Goal: Task Accomplishment & Management: Use online tool/utility

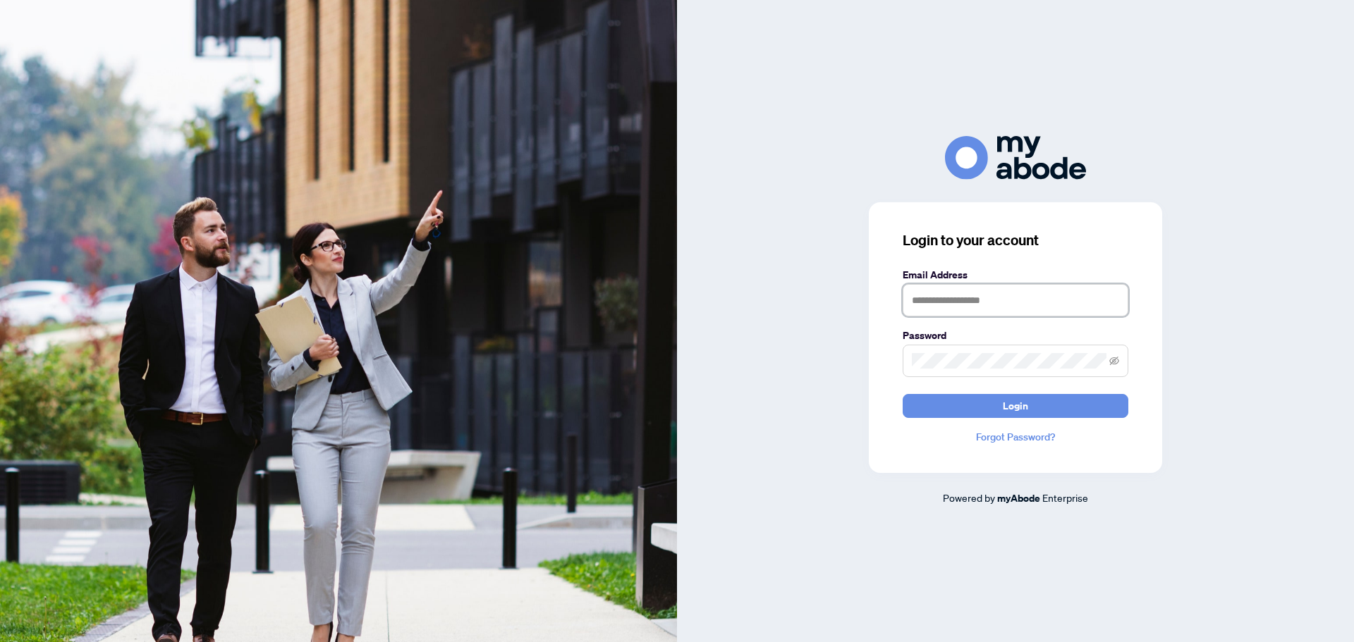
type input "**********"
click at [1028, 392] on form "**********" at bounding box center [1016, 342] width 226 height 151
click at [1027, 394] on form "**********" at bounding box center [1016, 342] width 226 height 151
click at [1023, 408] on span "Login" at bounding box center [1015, 406] width 25 height 23
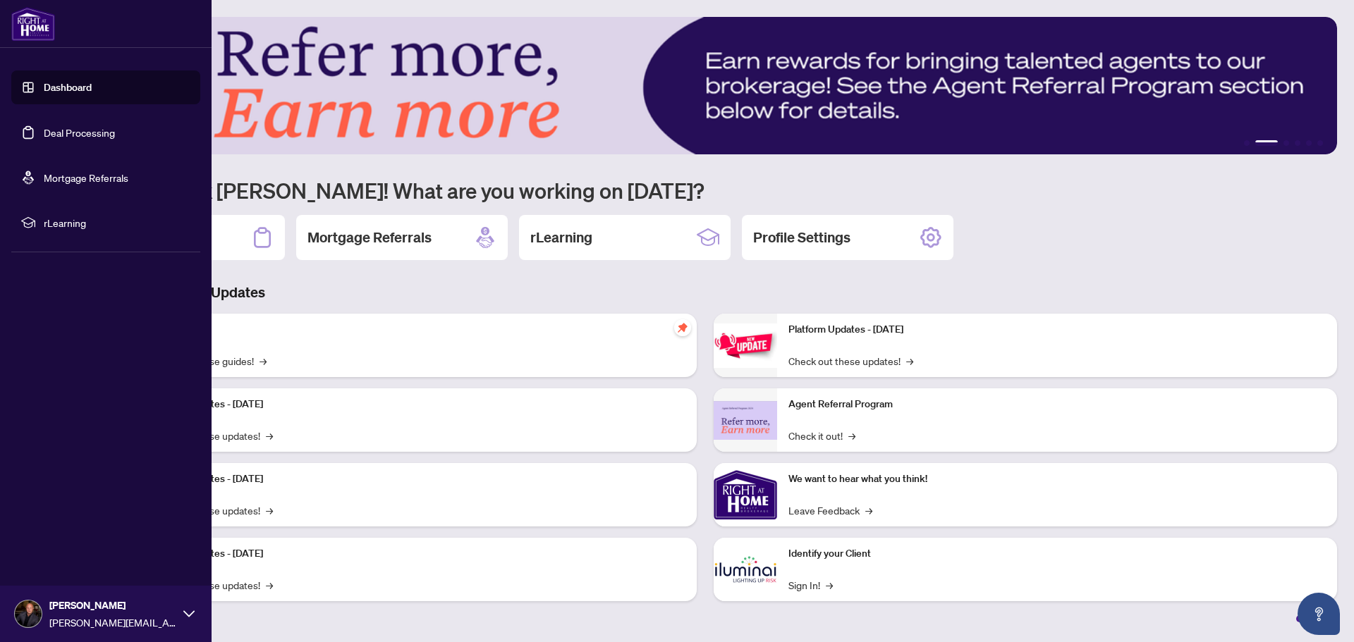
click at [44, 130] on link "Deal Processing" at bounding box center [79, 132] width 71 height 13
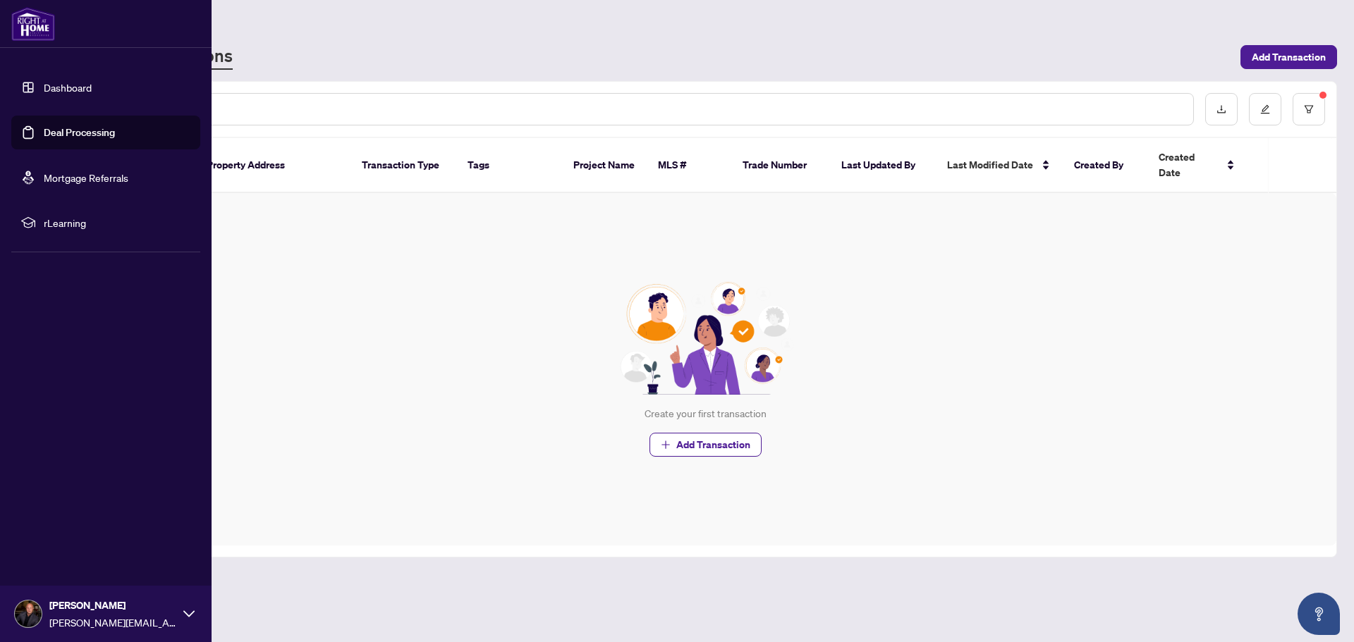
click at [44, 131] on link "Deal Processing" at bounding box center [79, 132] width 71 height 13
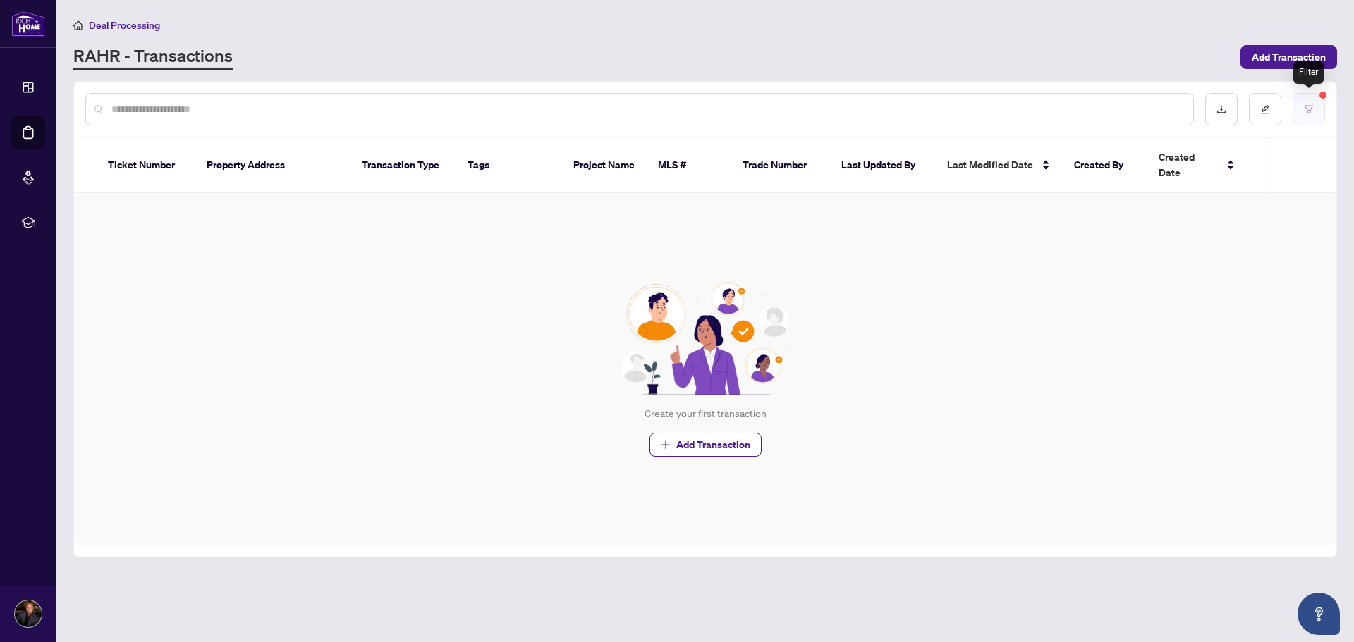
click at [1304, 104] on icon "filter" at bounding box center [1309, 109] width 10 height 10
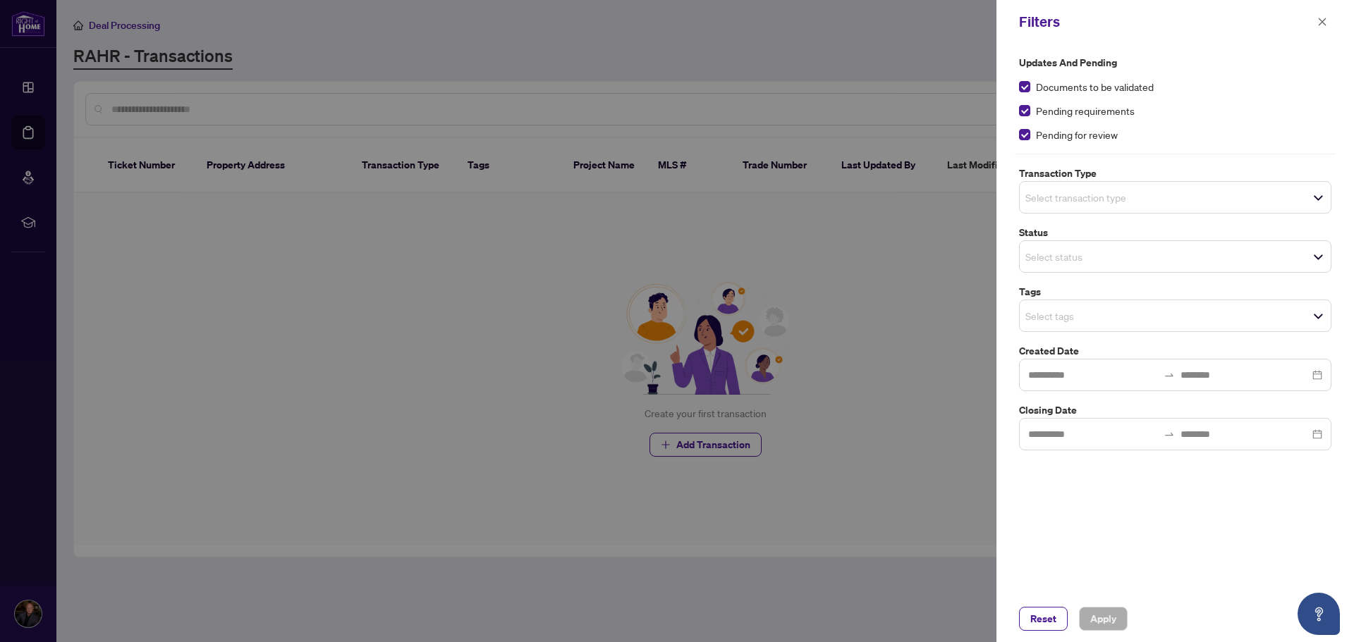
click at [721, 506] on div at bounding box center [677, 321] width 1354 height 642
drag, startPoint x: 237, startPoint y: 229, endPoint x: 478, endPoint y: 132, distance: 260.1
click at [238, 228] on div at bounding box center [677, 321] width 1354 height 642
click at [1317, 19] on button "button" at bounding box center [1322, 21] width 18 height 17
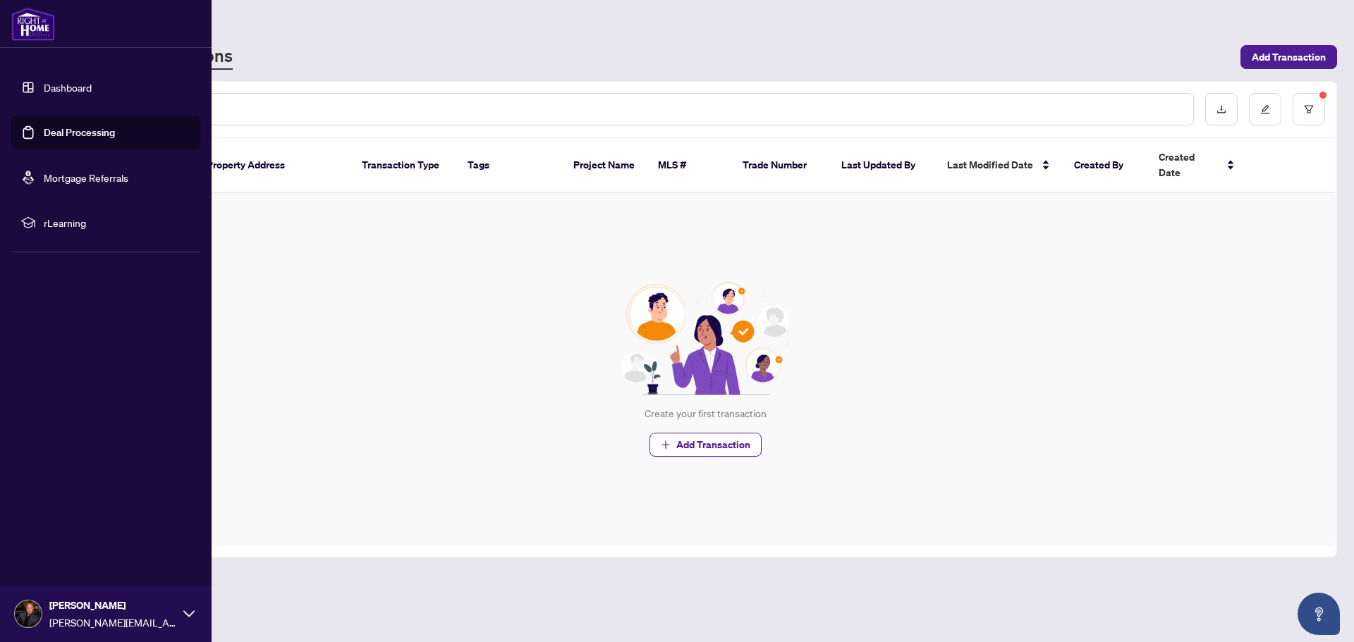
click at [83, 87] on link "Dashboard" at bounding box center [68, 87] width 48 height 13
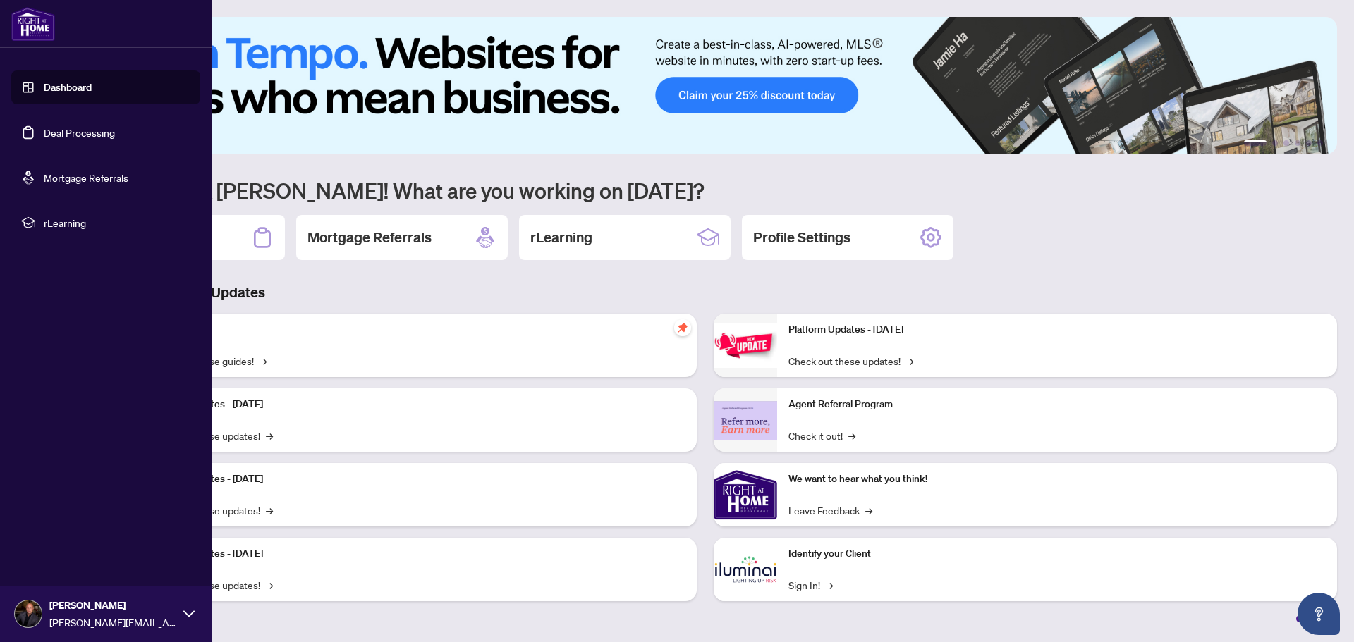
click at [50, 133] on link "Deal Processing" at bounding box center [79, 132] width 71 height 13
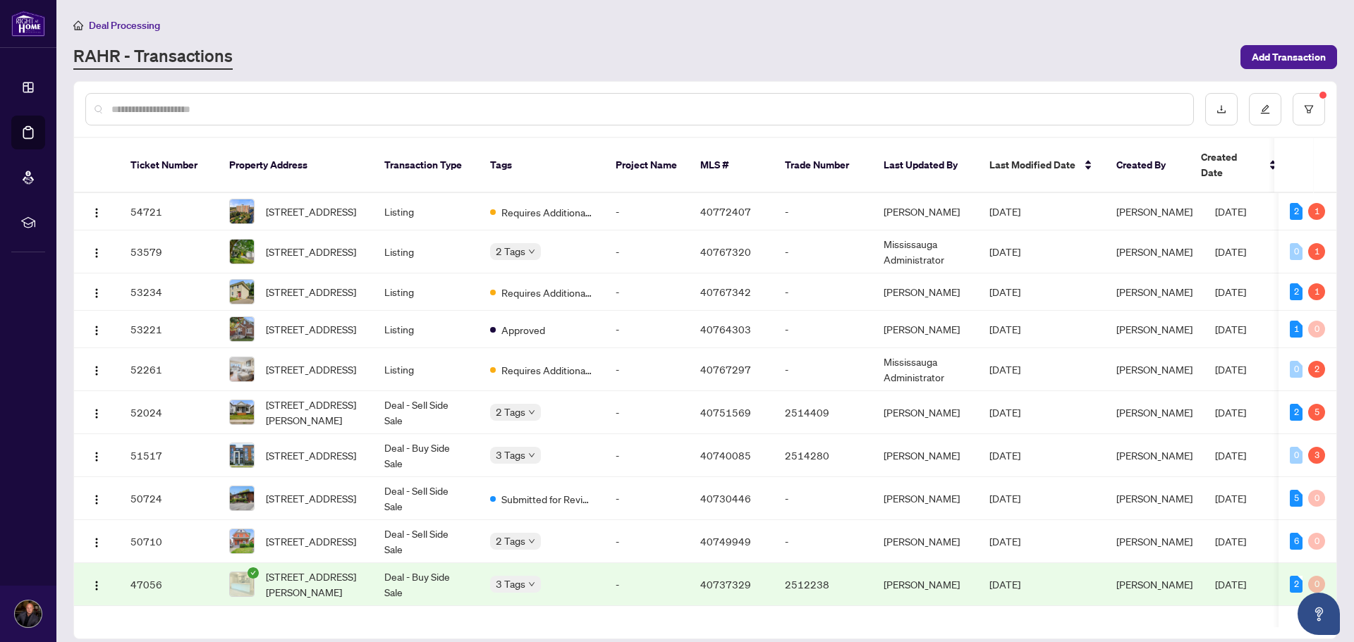
click at [312, 106] on input "text" at bounding box center [646, 110] width 1071 height 16
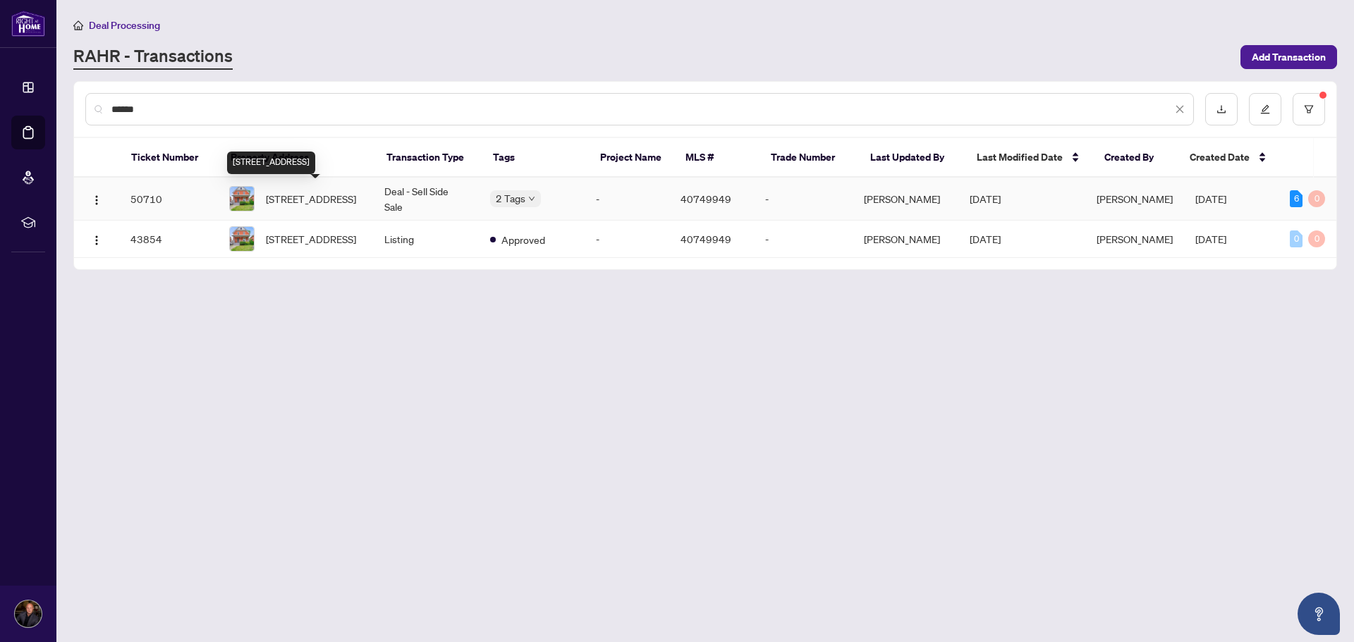
type input "******"
click at [296, 191] on span "[STREET_ADDRESS]" at bounding box center [311, 199] width 90 height 16
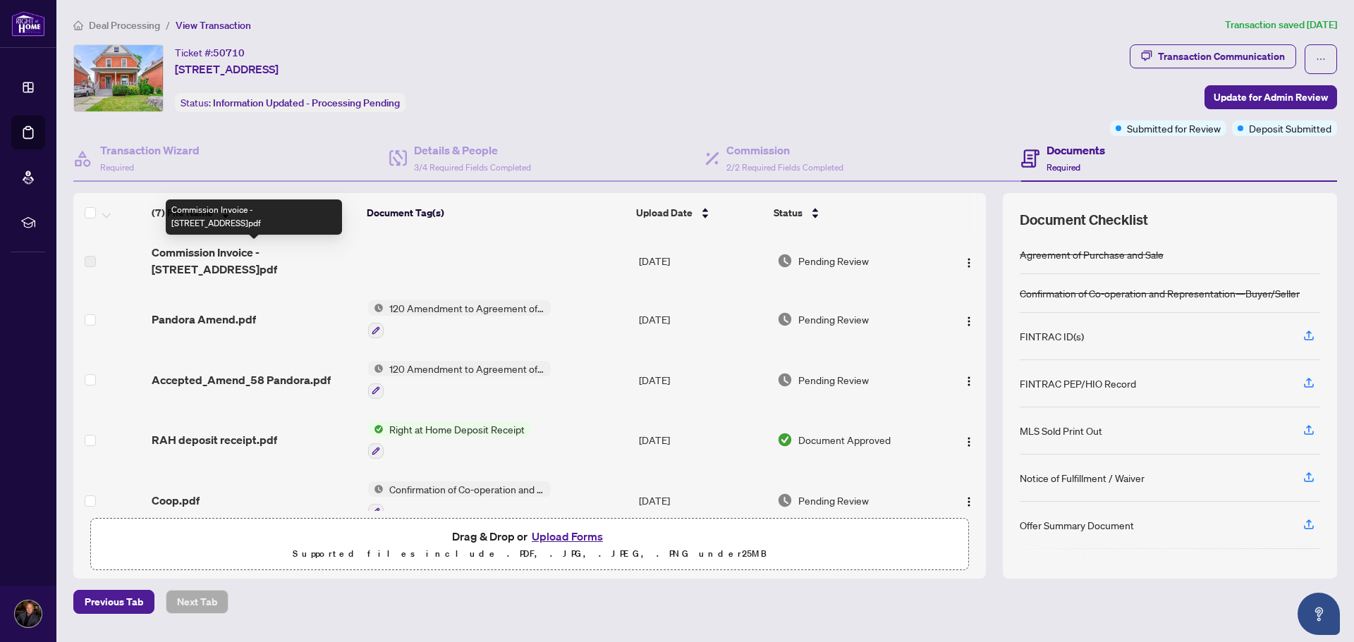
click at [197, 250] on span "Commission Invoice - [STREET_ADDRESS]pdf" at bounding box center [254, 261] width 205 height 34
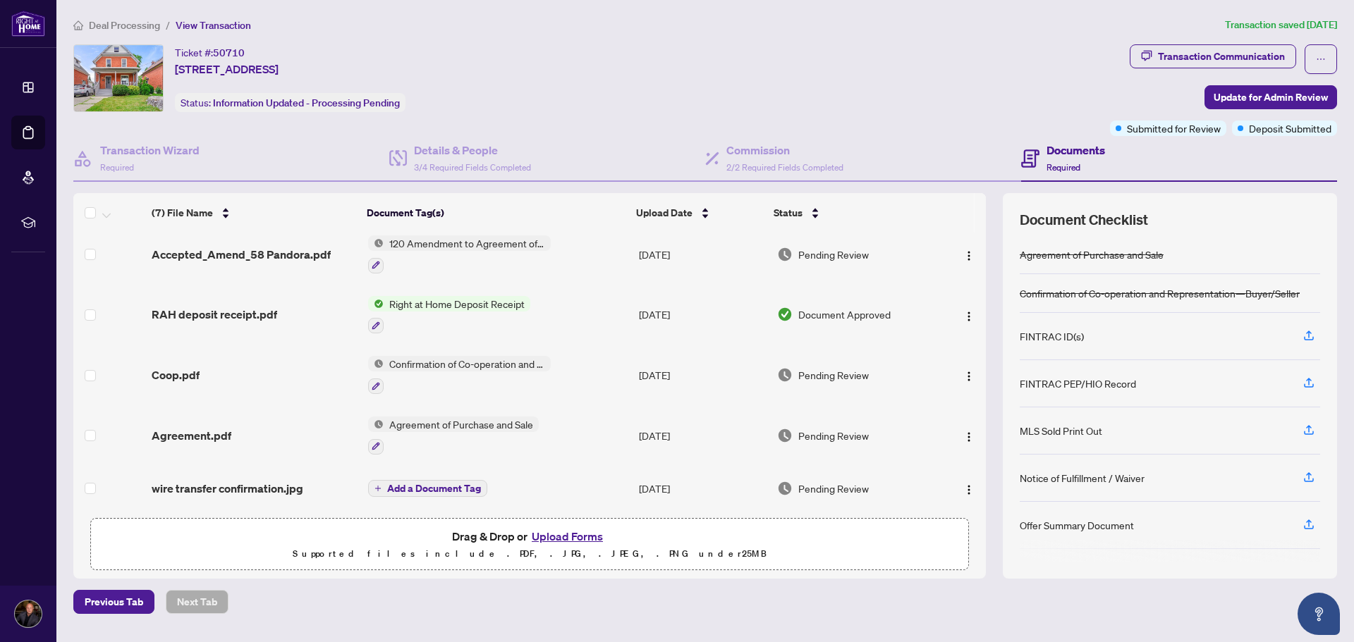
scroll to position [128, 0]
click at [171, 433] on span "Agreement.pdf" at bounding box center [192, 435] width 80 height 17
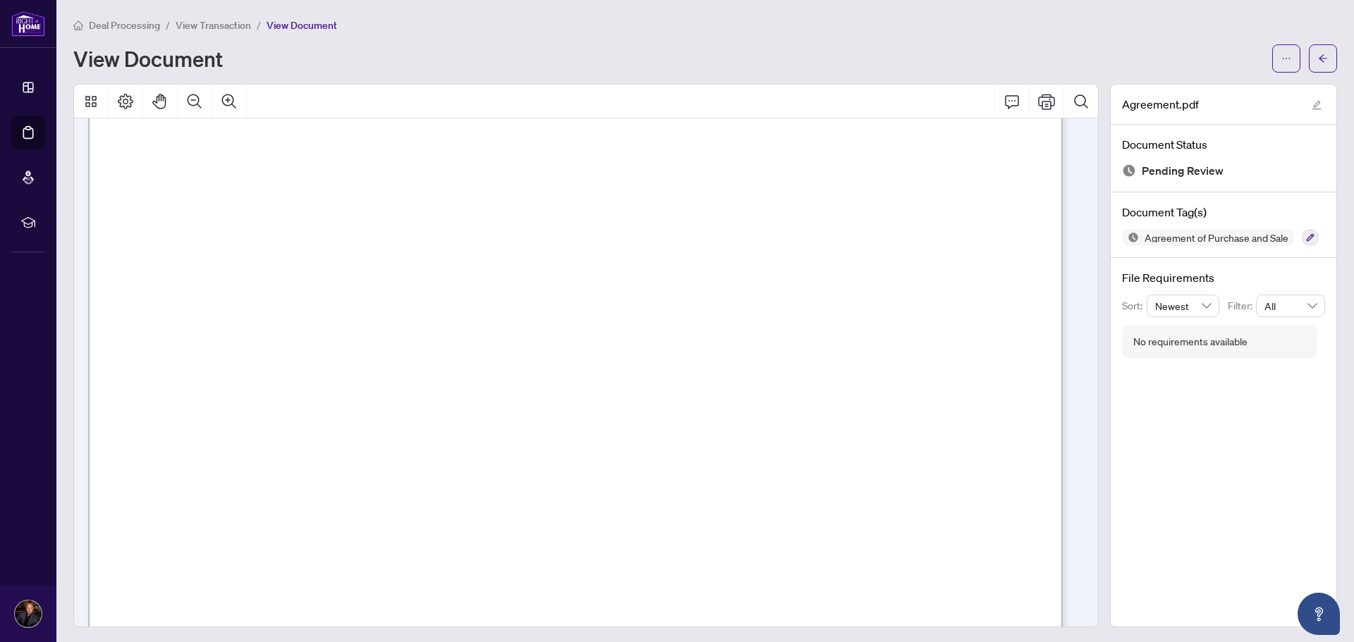
scroll to position [282, 0]
click at [1309, 52] on button "button" at bounding box center [1323, 58] width 28 height 28
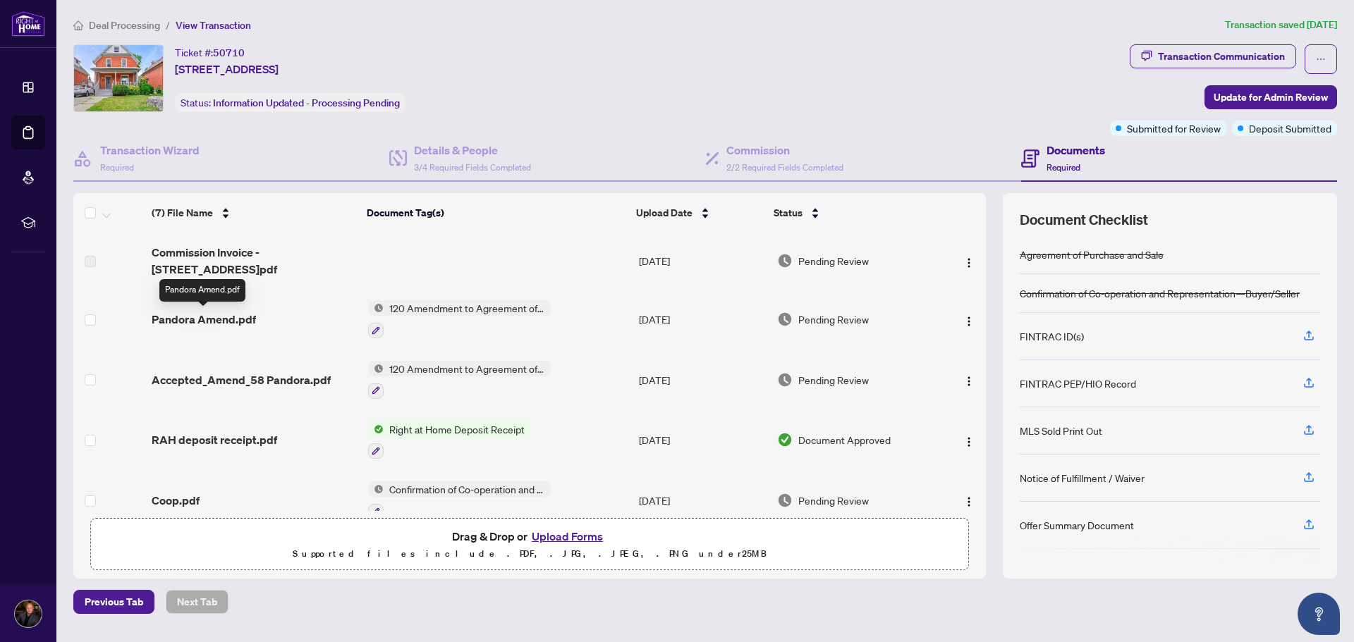
click at [221, 318] on span "Pandora Amend.pdf" at bounding box center [204, 319] width 104 height 17
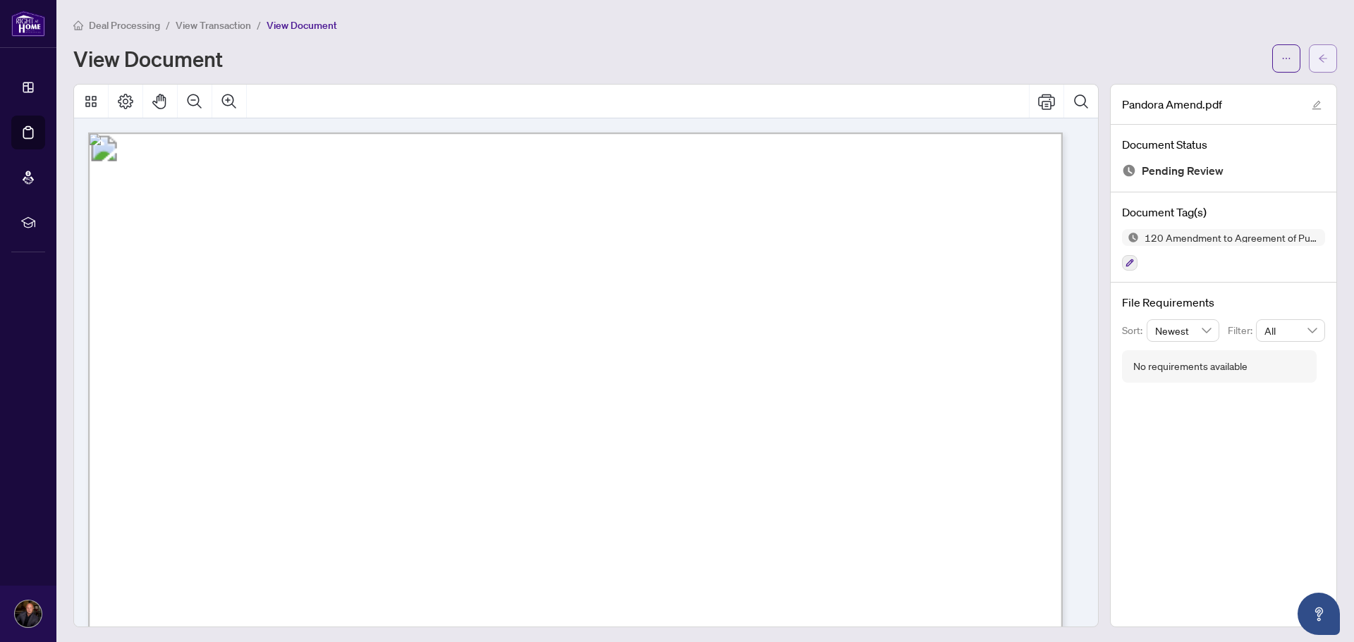
click at [1318, 50] on button "button" at bounding box center [1323, 58] width 28 height 28
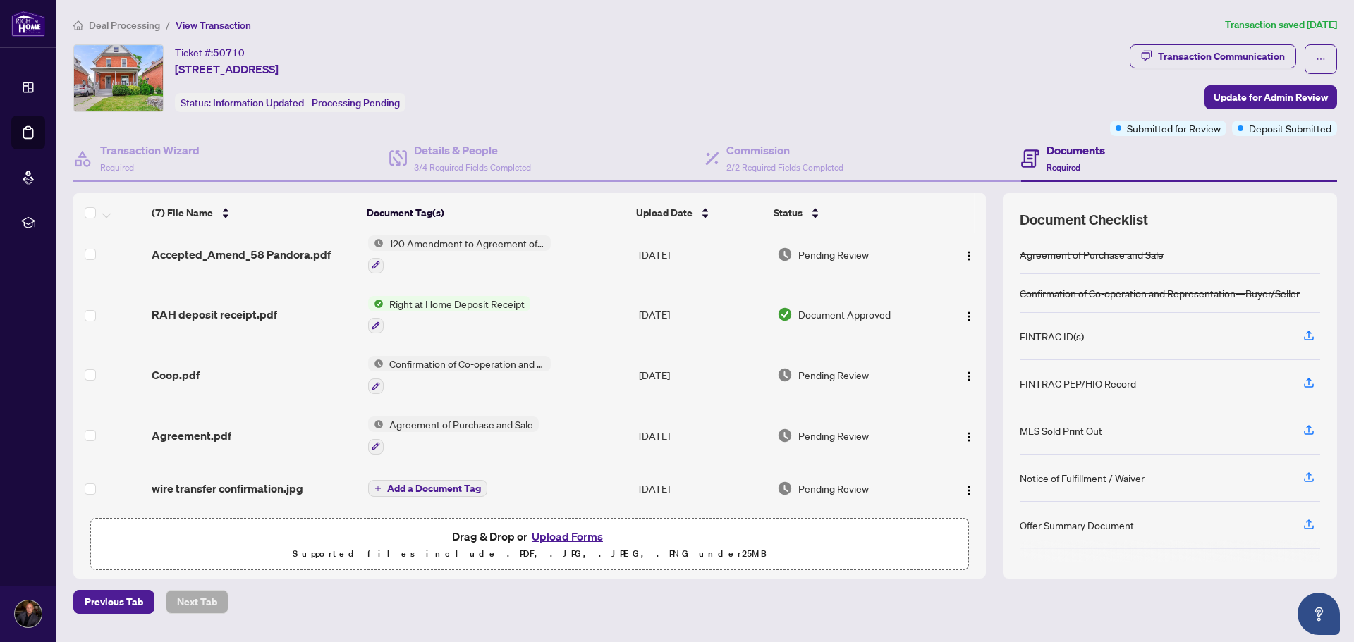
scroll to position [128, 0]
click at [169, 427] on span "Agreement.pdf" at bounding box center [192, 435] width 80 height 17
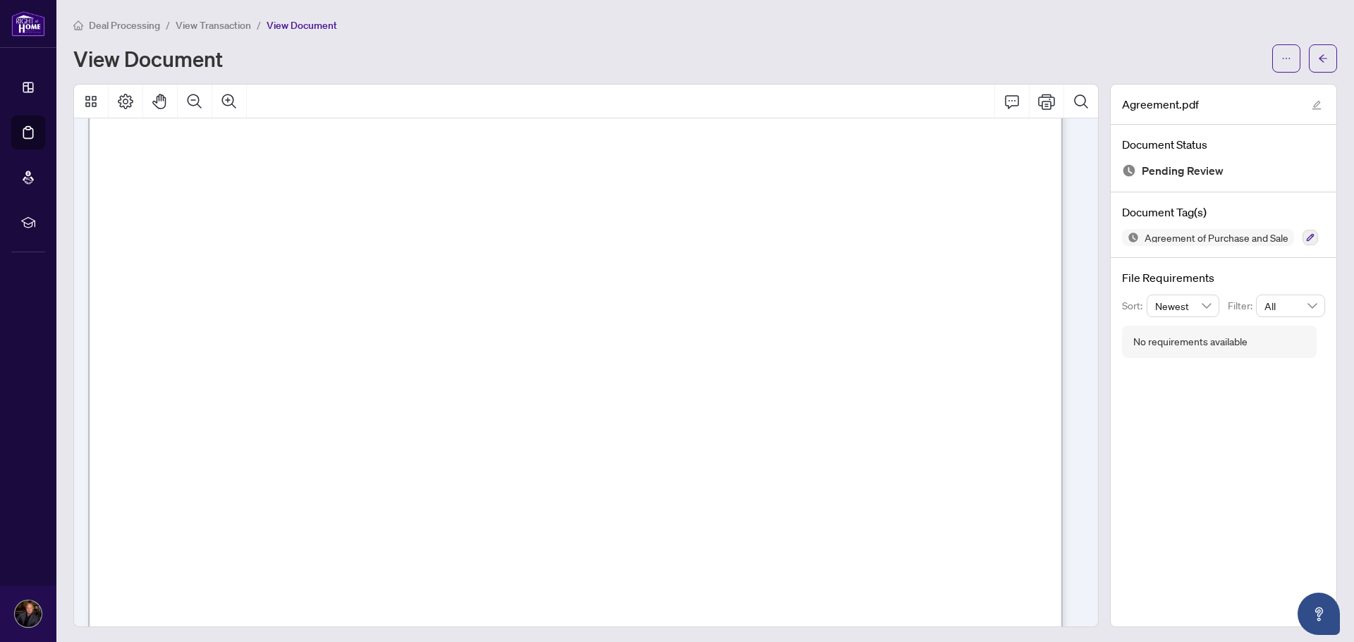
scroll to position [141, 0]
